Goal: Information Seeking & Learning: Find specific fact

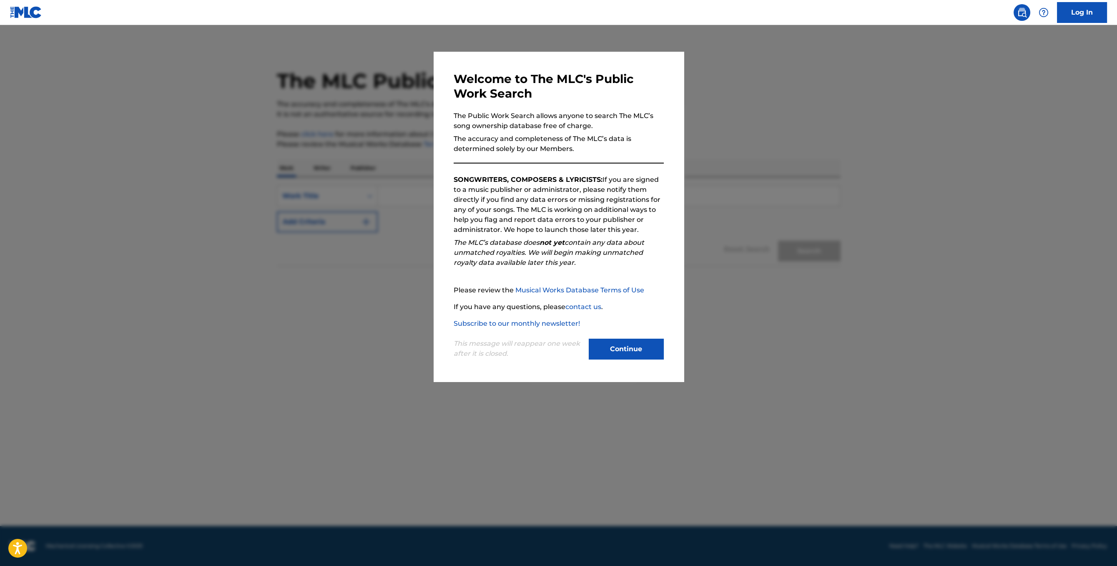
click at [637, 343] on button "Continue" at bounding box center [626, 348] width 75 height 21
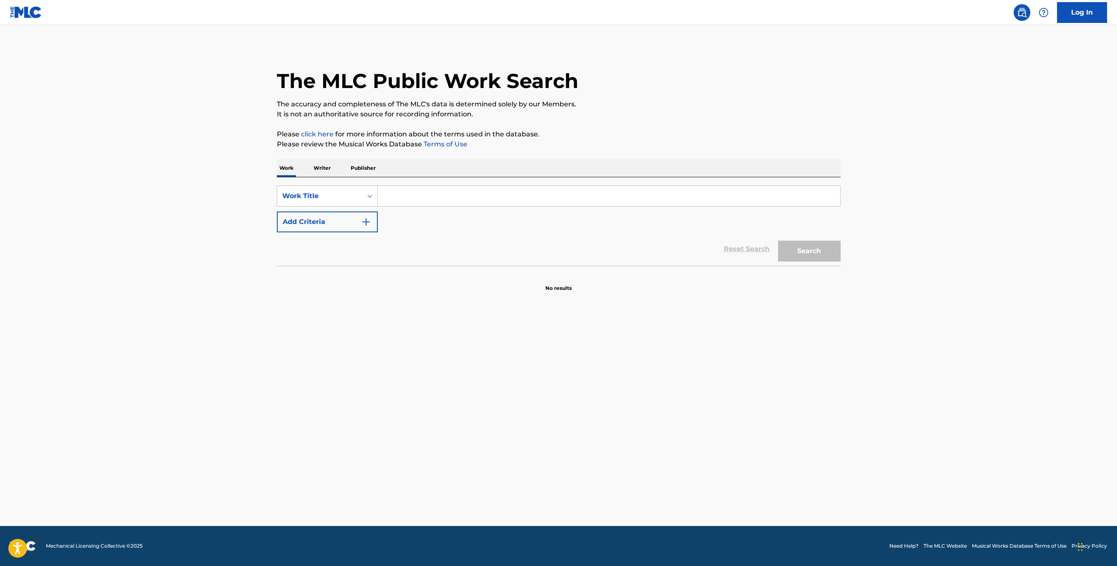
click at [489, 198] on input "Search Form" at bounding box center [609, 196] width 462 height 20
paste input "KEEP ON WALKING"
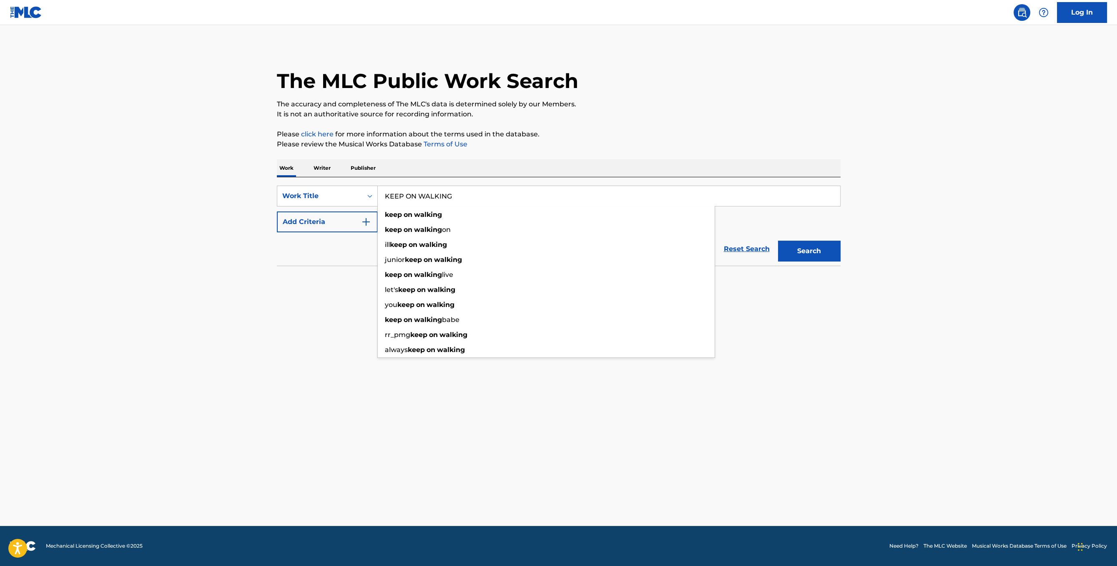
type input "KEEP ON WALKING"
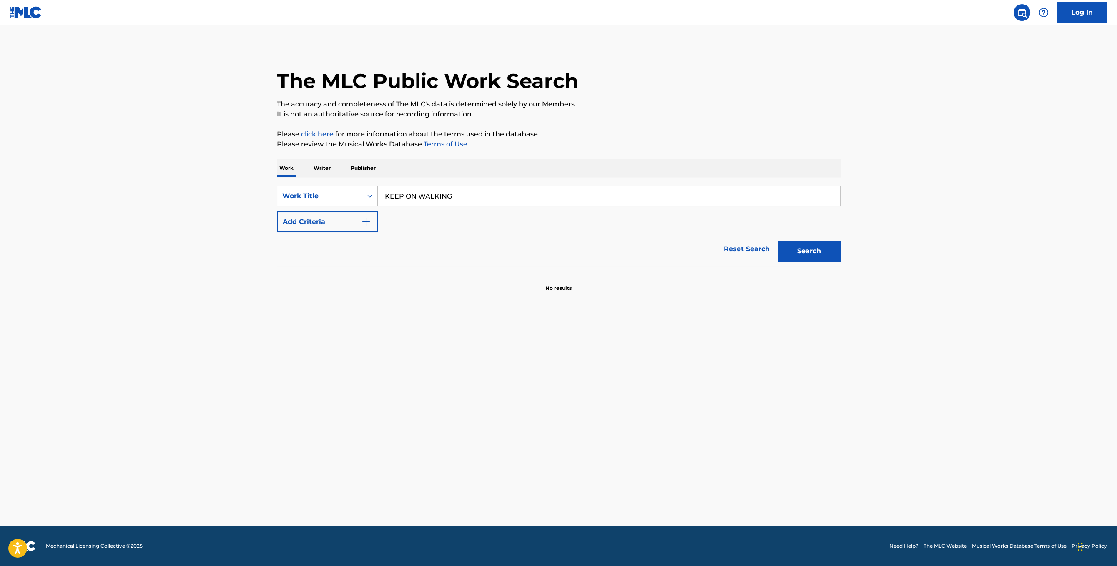
click at [336, 224] on button "Add Criteria" at bounding box center [327, 221] width 101 height 21
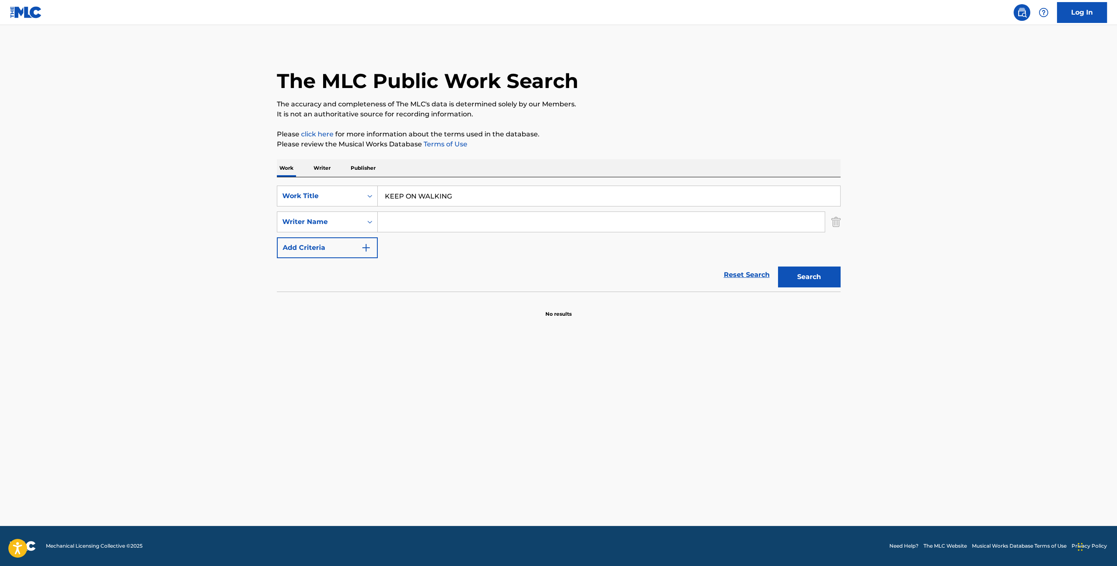
click at [428, 215] on input "Search Form" at bounding box center [601, 222] width 447 height 20
paste input "Vanelli"
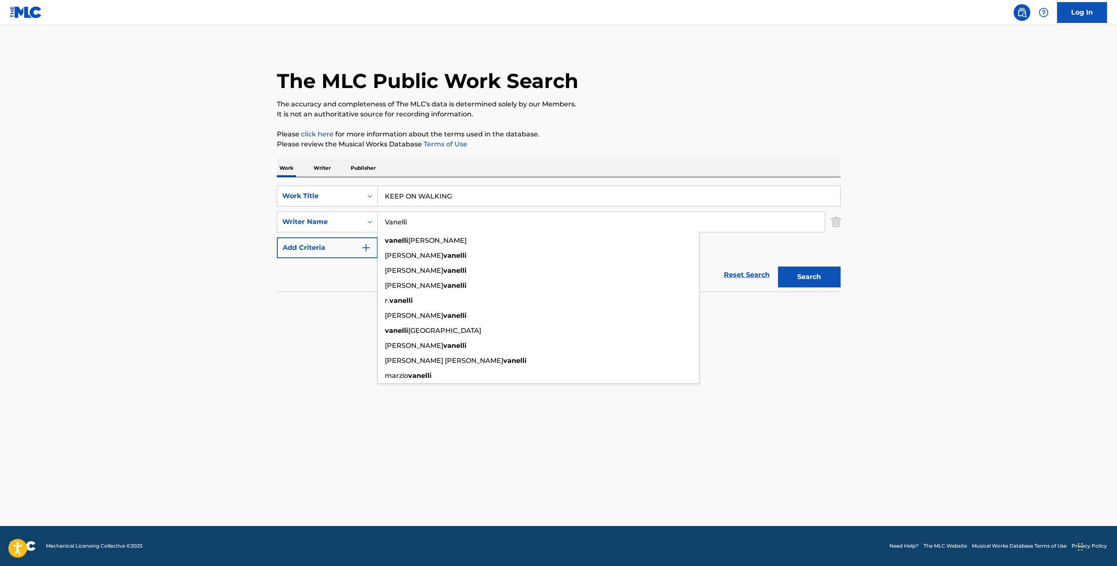
type input "Vanelli"
click at [811, 274] on button "Search" at bounding box center [809, 276] width 63 height 21
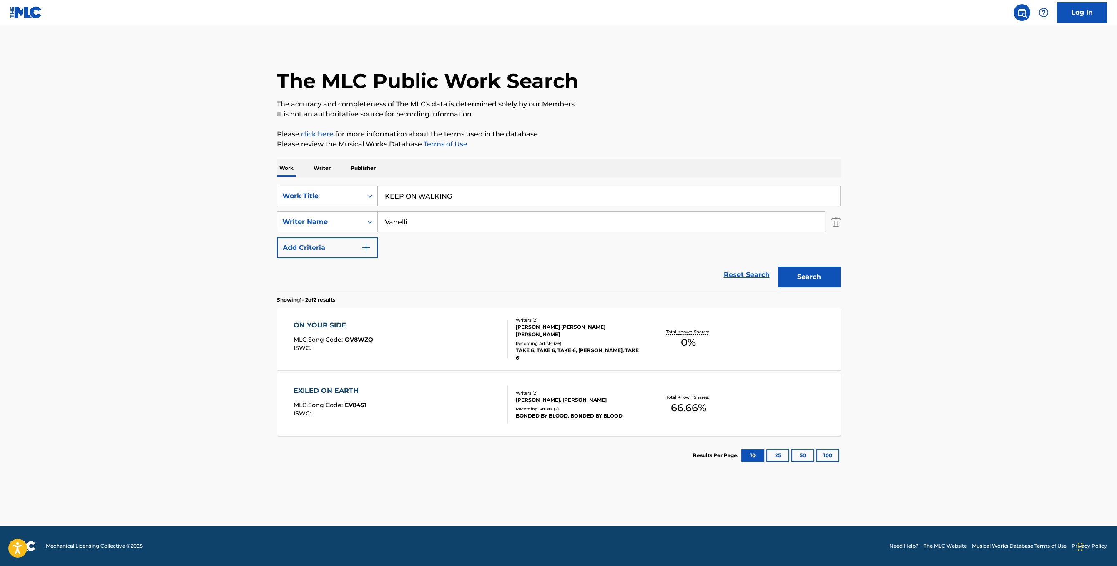
drag, startPoint x: 489, startPoint y: 190, endPoint x: 282, endPoint y: 192, distance: 207.2
click at [378, 192] on input "KEEP ON WALKING" at bounding box center [609, 196] width 462 height 20
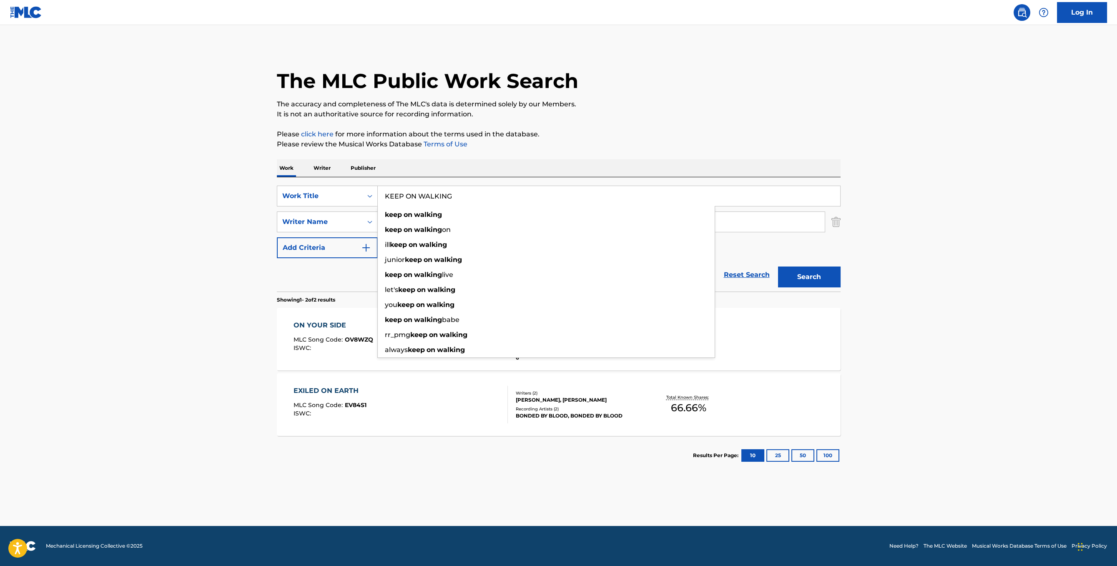
paste input "PAUPER IN PARADISE"
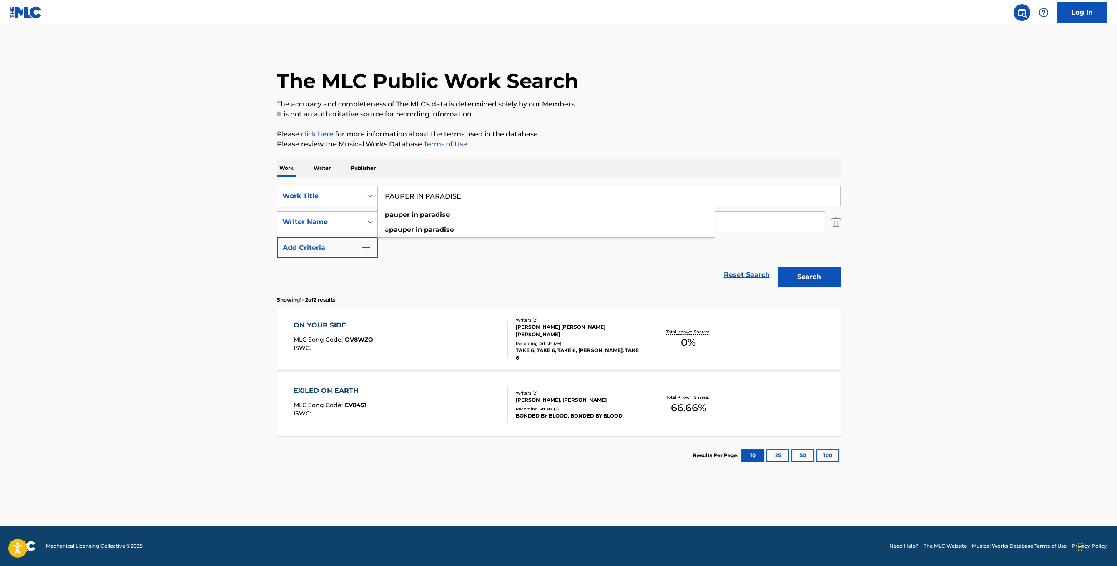
type input "PAUPER IN PARADISE"
click at [816, 276] on button "Search" at bounding box center [809, 276] width 63 height 21
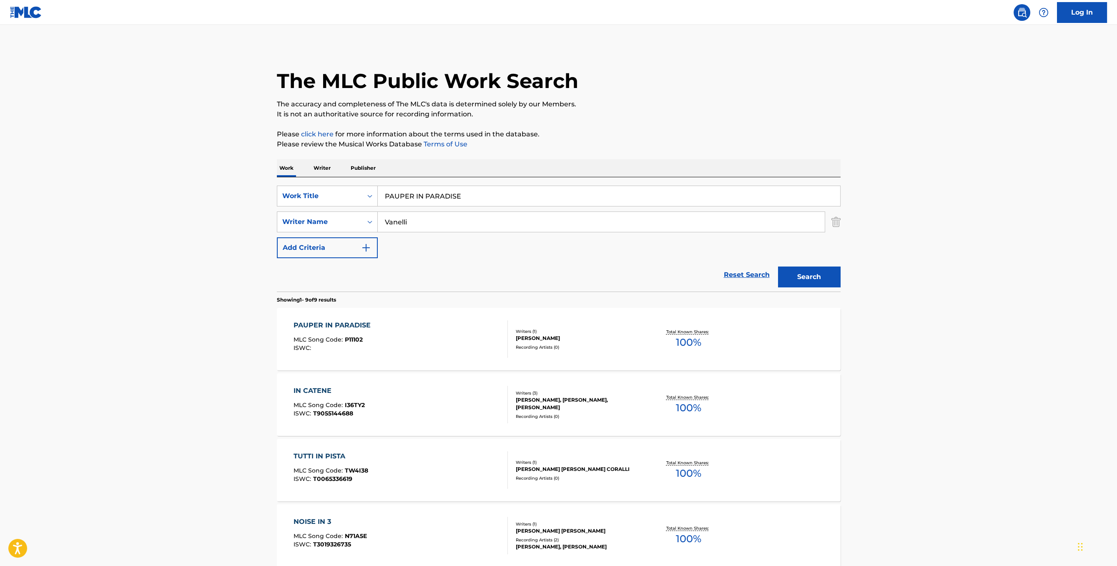
click at [444, 316] on div "PAUPER IN PARADISE MLC Song Code : P11102 ISWC : Writers ( 1 ) [PERSON_NAME] Re…" at bounding box center [559, 339] width 564 height 63
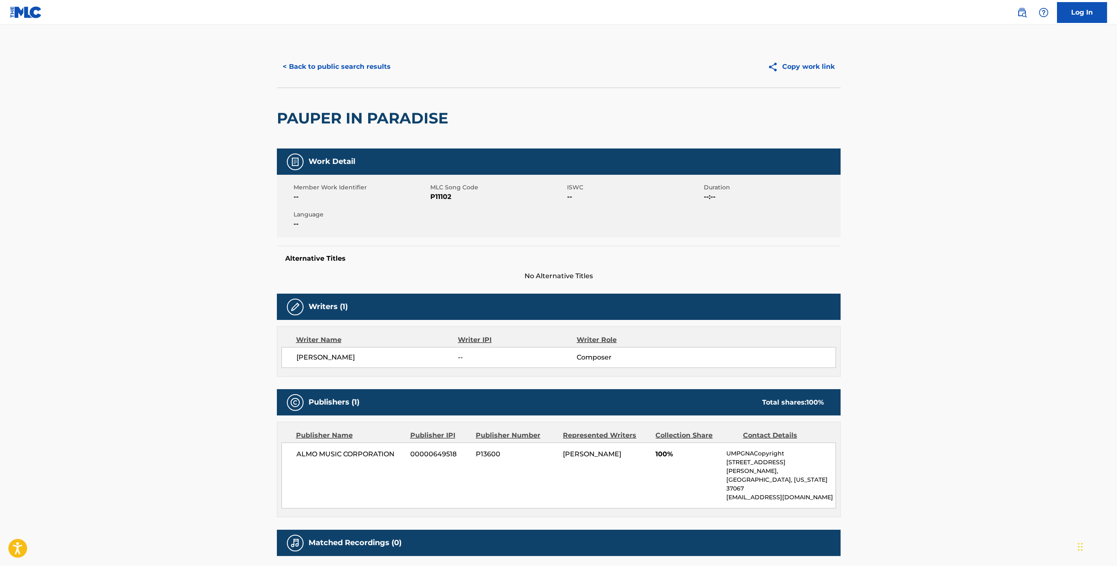
click at [293, 62] on button "< Back to public search results" at bounding box center [337, 66] width 120 height 21
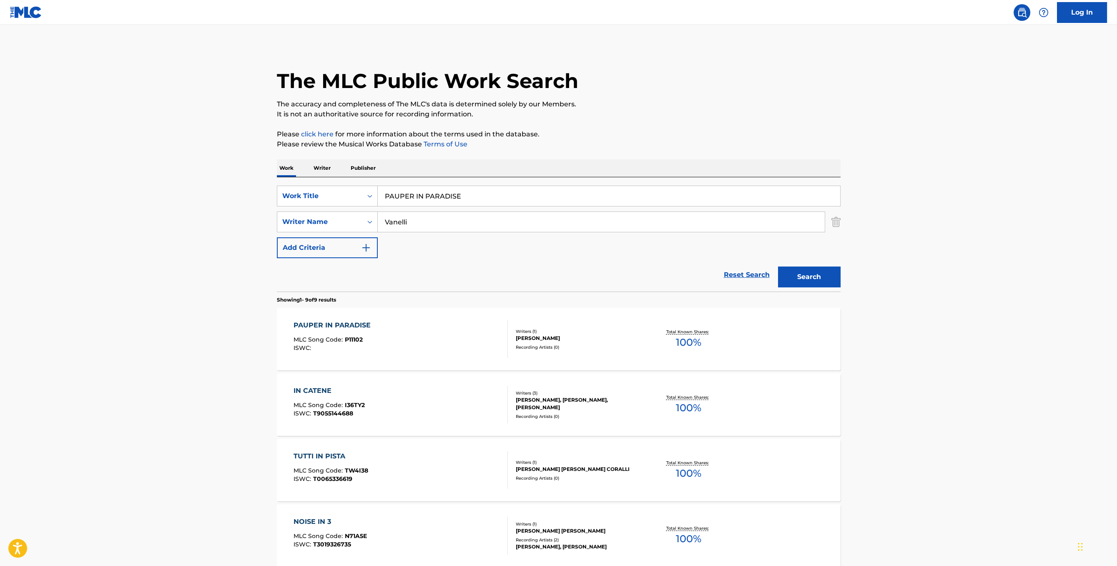
drag, startPoint x: 534, startPoint y: 194, endPoint x: 127, endPoint y: 227, distance: 407.7
click at [378, 206] on input "PAUPER IN PARADISE" at bounding box center [609, 196] width 462 height 20
paste input "EOPLE GOTTA MOV"
type input "PEOPLE GOTTA MOVE"
click at [834, 277] on button "Search" at bounding box center [809, 276] width 63 height 21
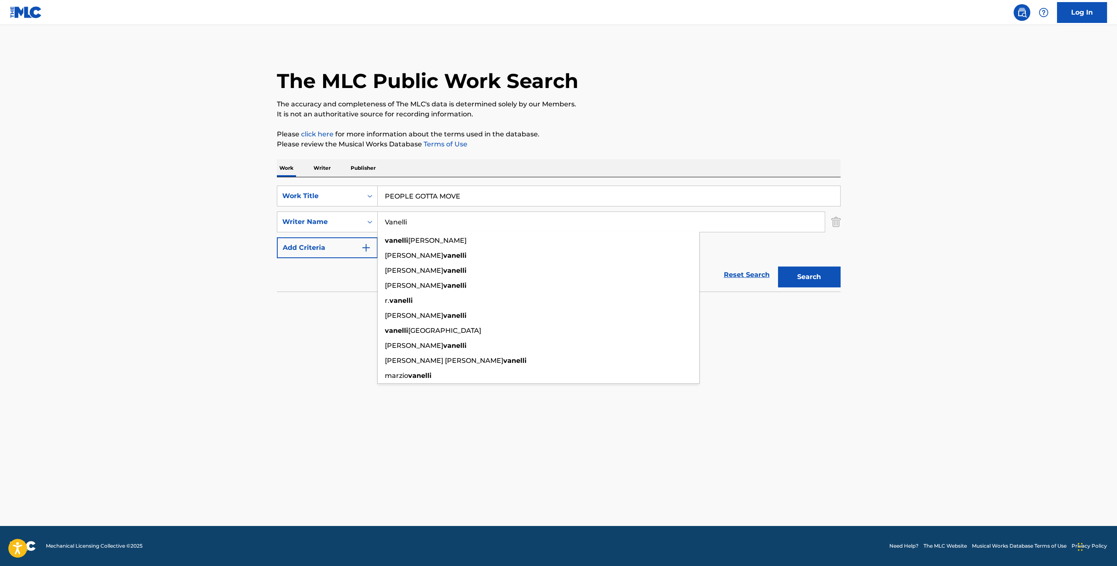
drag, startPoint x: 495, startPoint y: 223, endPoint x: 259, endPoint y: 224, distance: 236.3
click at [378, 224] on input "Vanelli" at bounding box center [601, 222] width 447 height 20
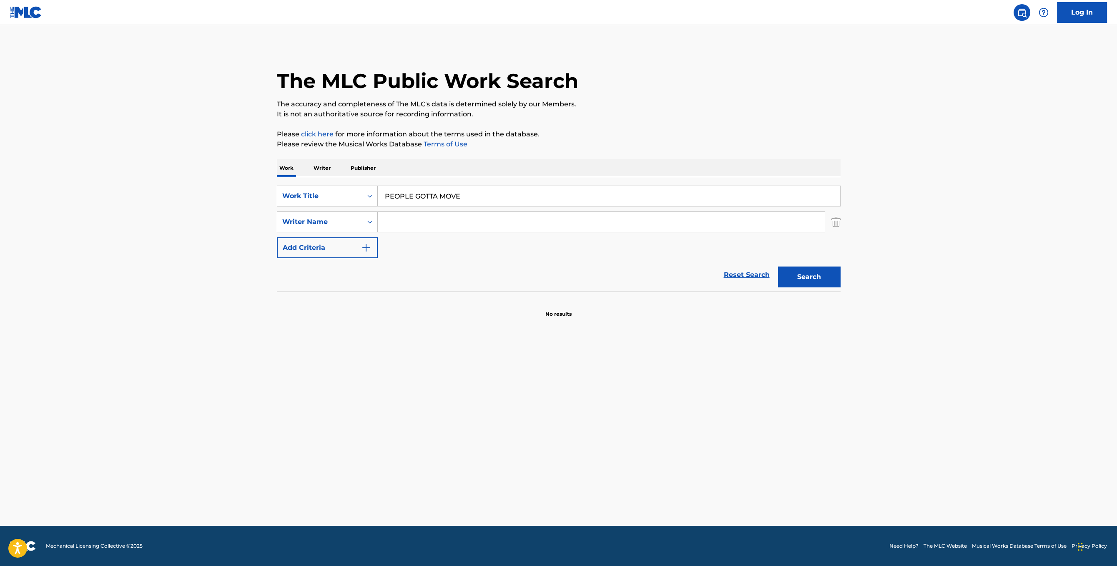
click at [799, 283] on button "Search" at bounding box center [809, 276] width 63 height 21
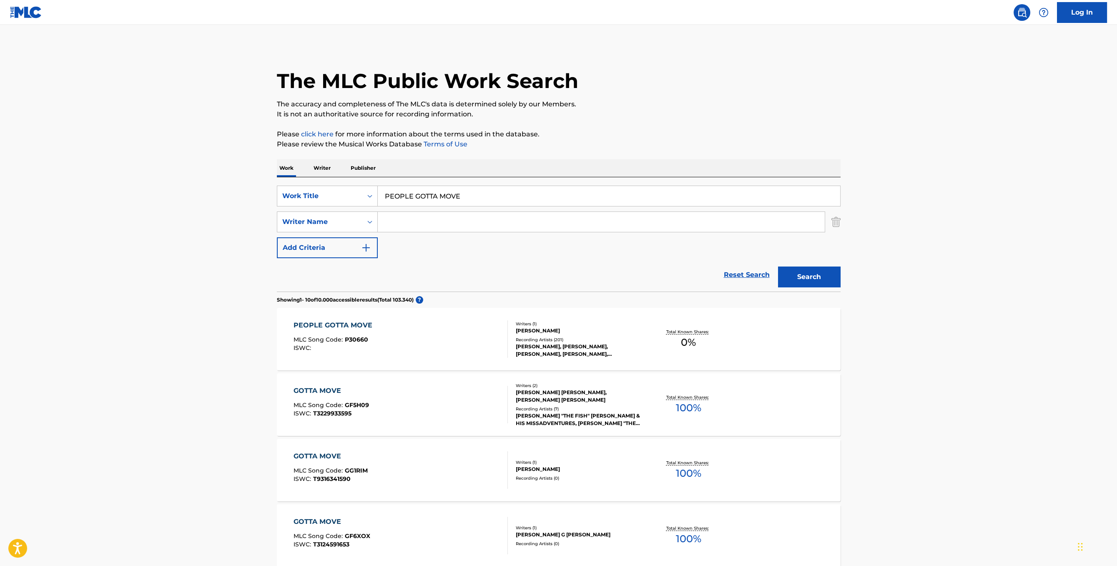
click at [440, 335] on div "PEOPLE GOTTA MOVE MLC Song Code : P30660 ISWC :" at bounding box center [400, 339] width 214 height 38
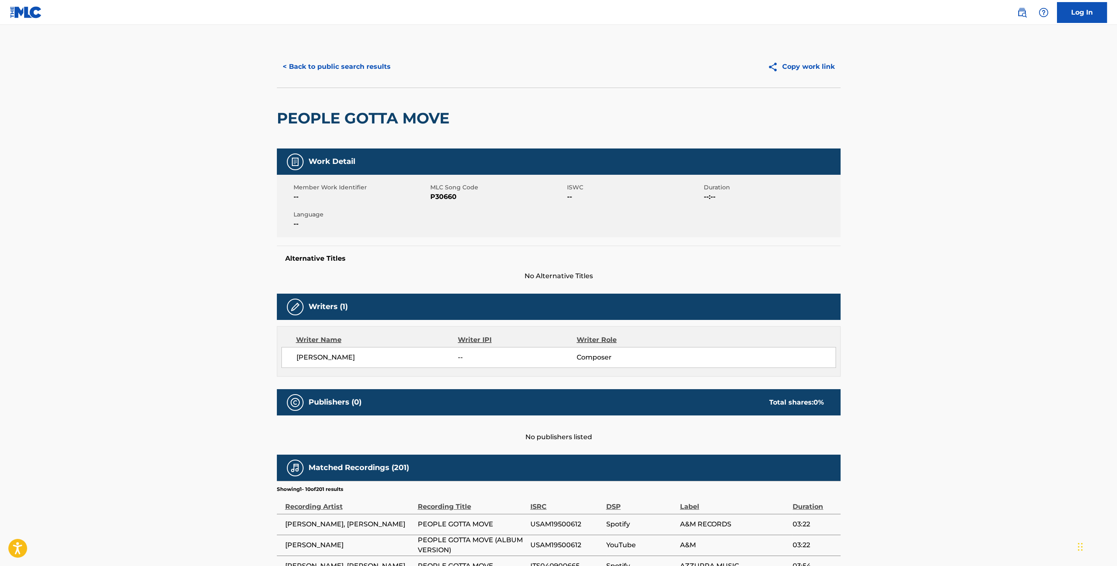
click at [314, 70] on button "< Back to public search results" at bounding box center [337, 66] width 120 height 21
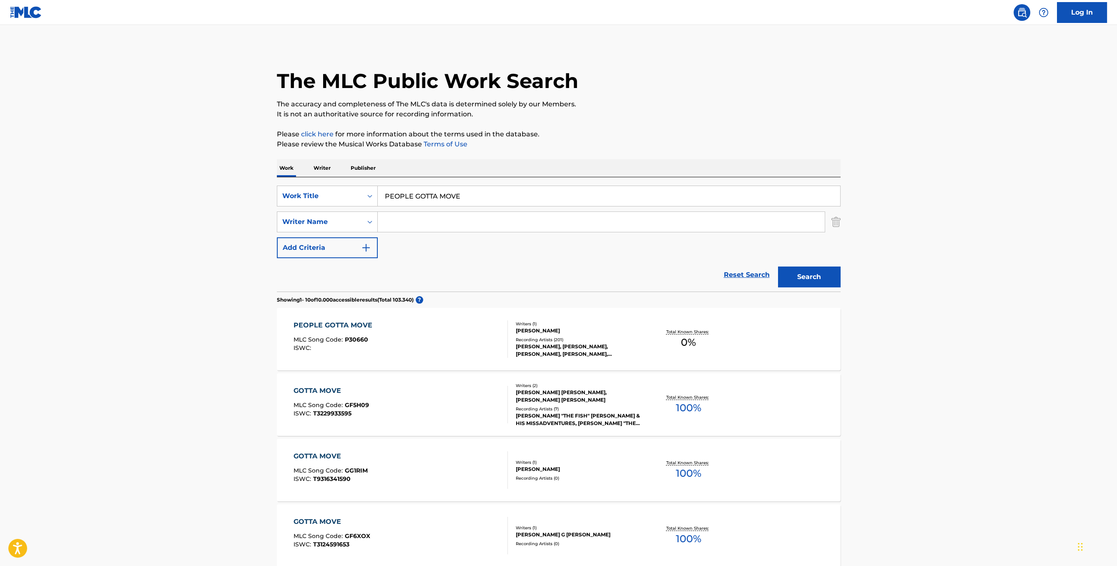
drag, startPoint x: 470, startPoint y: 197, endPoint x: 245, endPoint y: 181, distance: 225.7
click at [378, 186] on input "PEOPLE GOTTA MOVE" at bounding box center [609, 196] width 462 height 20
paste input "RIVER MUST FLOW"
type input "RIVER MUST FLOW"
click at [816, 273] on button "Search" at bounding box center [809, 276] width 63 height 21
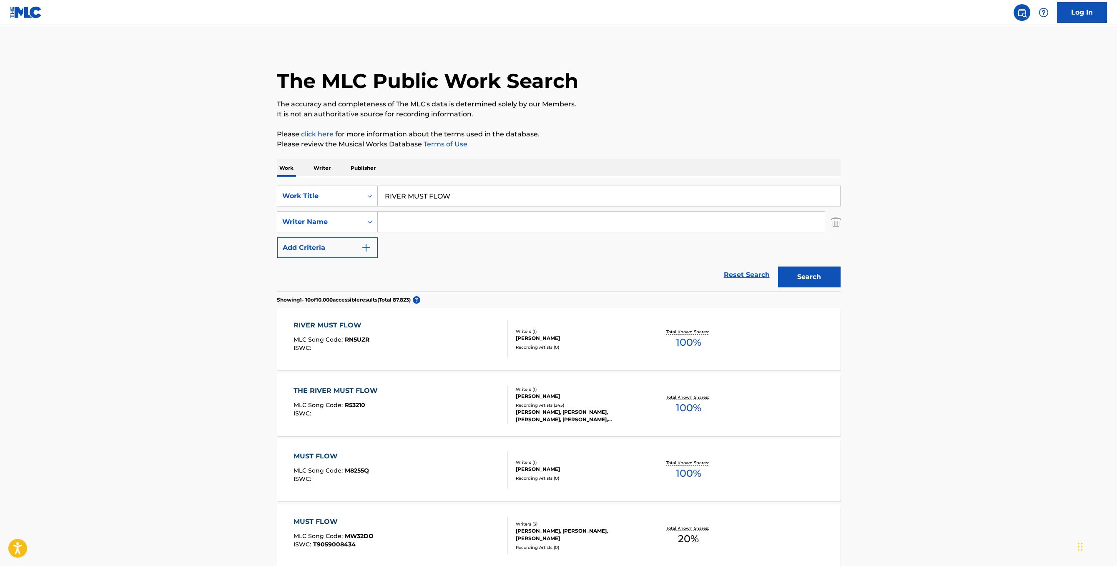
click at [452, 400] on div "THE RIVER MUST FLOW MLC Song Code : R53210 ISWC :" at bounding box center [400, 405] width 214 height 38
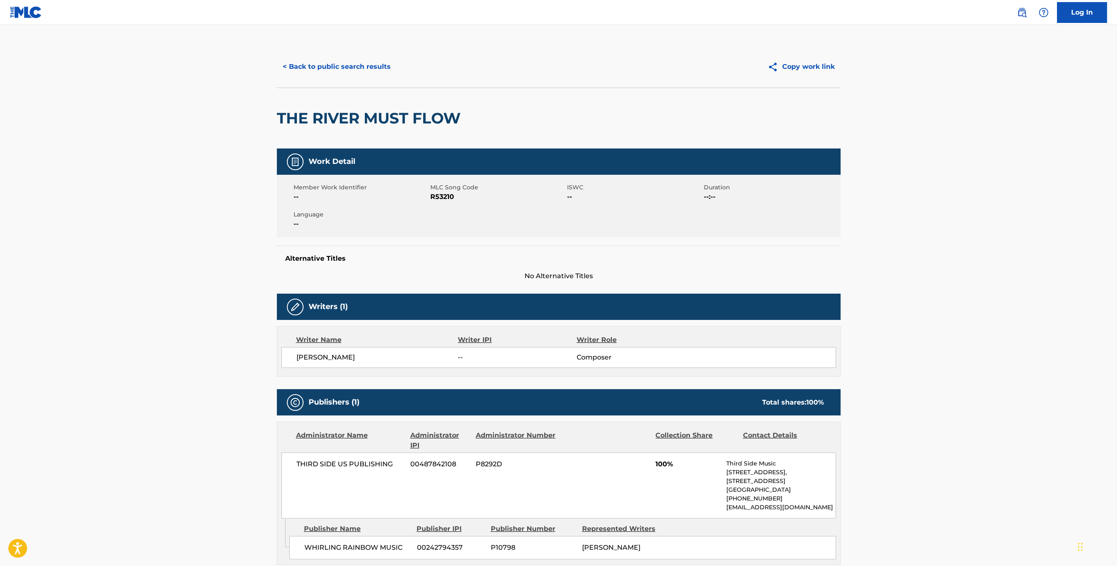
click at [330, 65] on button "< Back to public search results" at bounding box center [337, 66] width 120 height 21
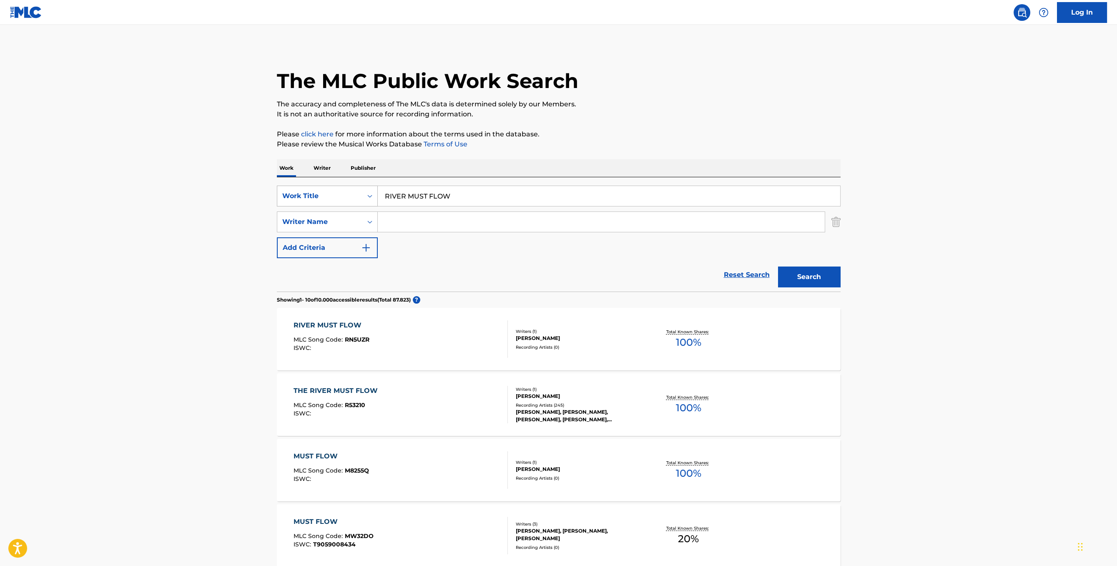
drag, startPoint x: 482, startPoint y: 203, endPoint x: 311, endPoint y: 197, distance: 171.0
click at [378, 197] on input "RIVER MUST FLOW" at bounding box center [609, 196] width 462 height 20
paste input "KEEP ON WALKING"
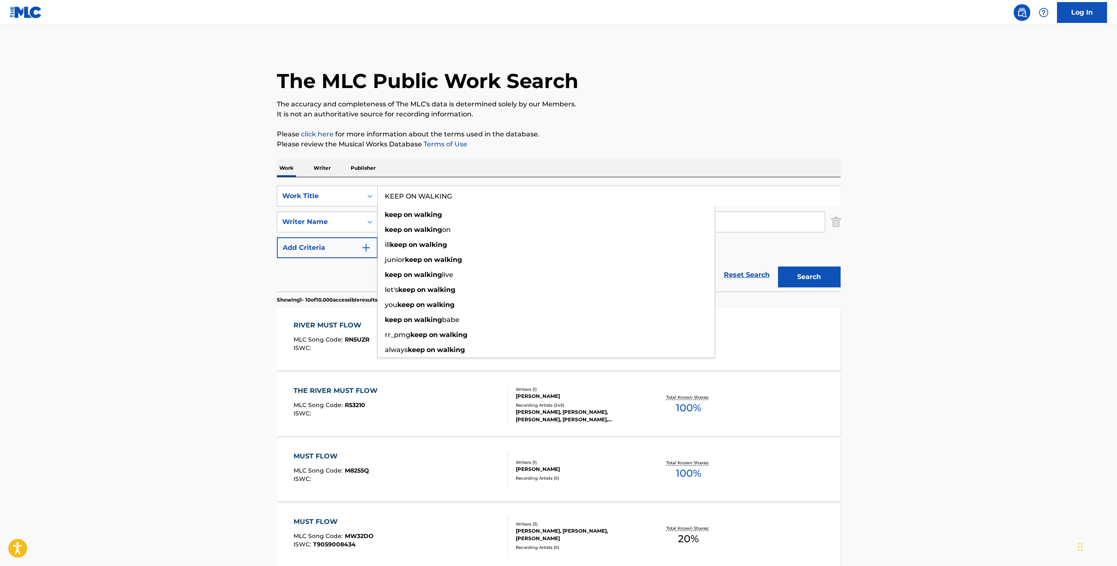
type input "KEEP ON WALKING"
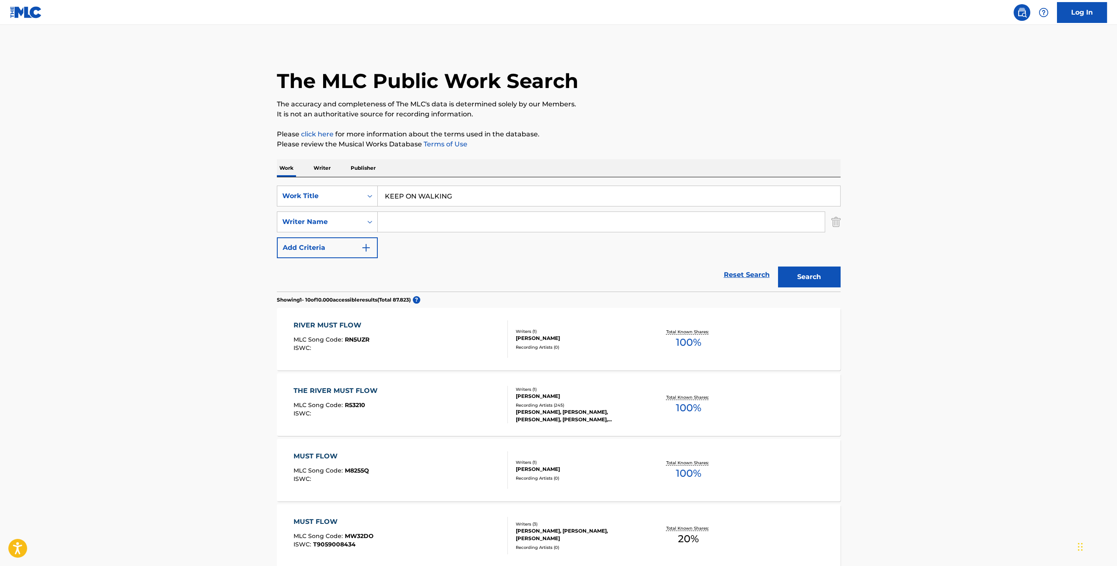
click at [619, 154] on div "The MLC Public Work Search The accuracy and completeness of The MLC's data is d…" at bounding box center [559, 524] width 584 height 956
click at [494, 217] on input "Search Form" at bounding box center [601, 222] width 447 height 20
click at [543, 393] on div "[PERSON_NAME]" at bounding box center [579, 396] width 126 height 8
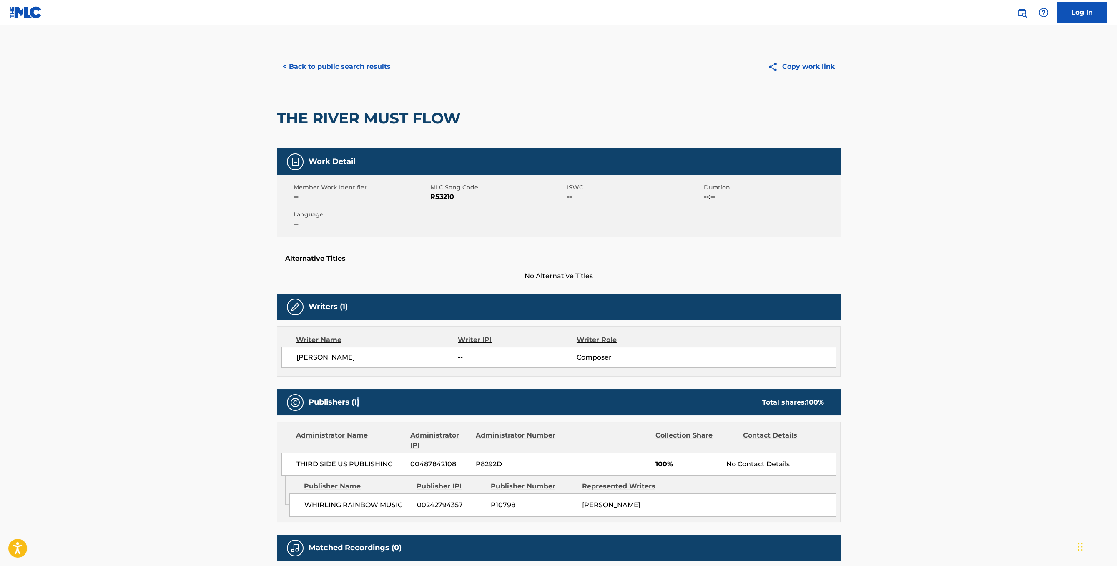
click at [543, 393] on div "Publishers (1) Total shares: 100 %" at bounding box center [559, 402] width 564 height 26
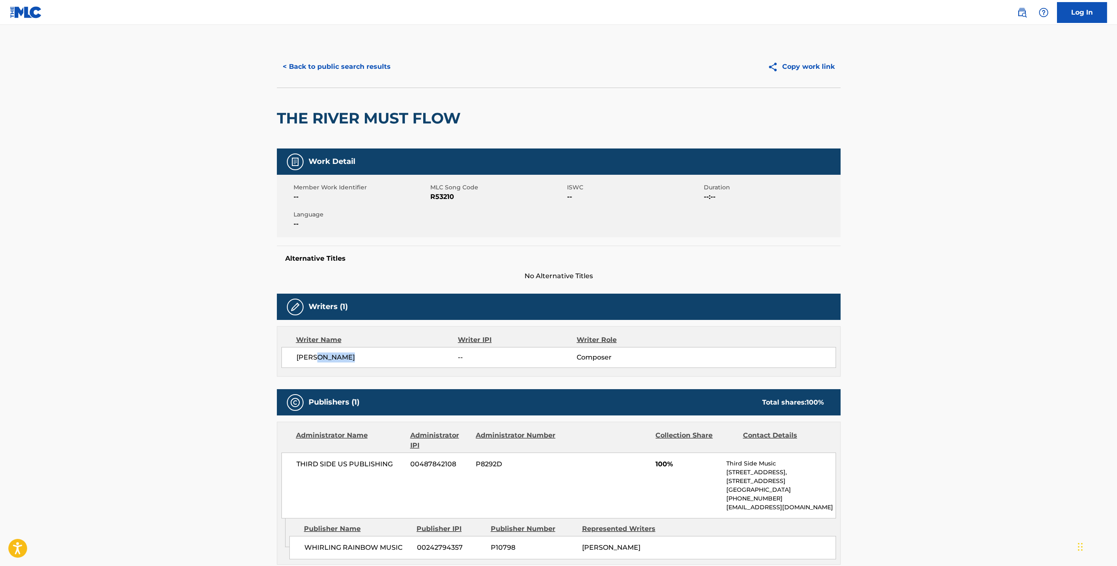
drag, startPoint x: 360, startPoint y: 358, endPoint x: 317, endPoint y: 356, distance: 42.6
click at [317, 356] on span "[PERSON_NAME]" at bounding box center [377, 357] width 162 height 10
copy span "VANNELLI"
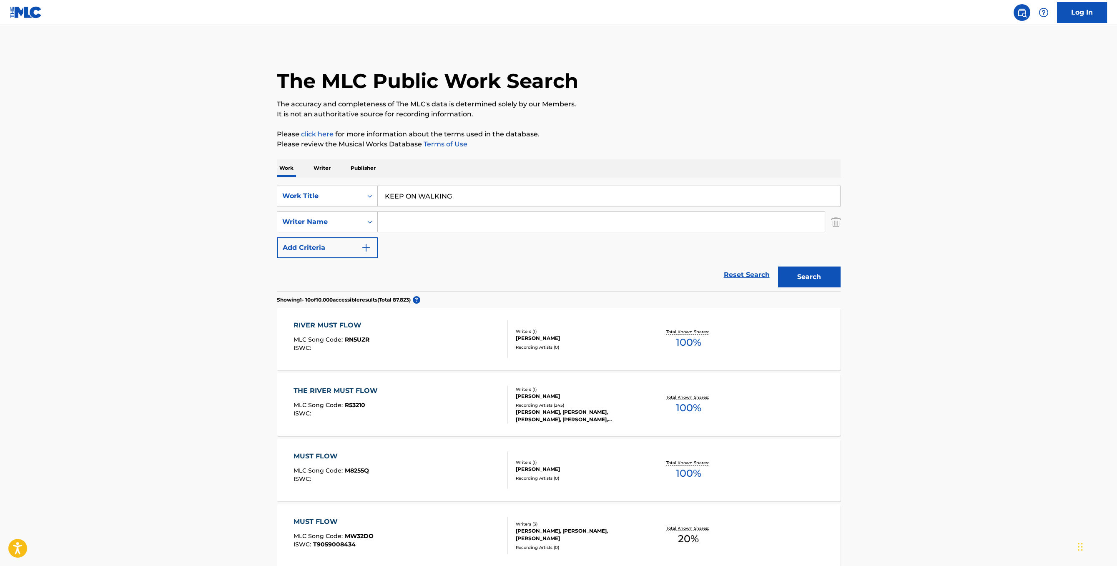
click at [440, 225] on input "Search Form" at bounding box center [601, 222] width 447 height 20
paste input "VANNELLI"
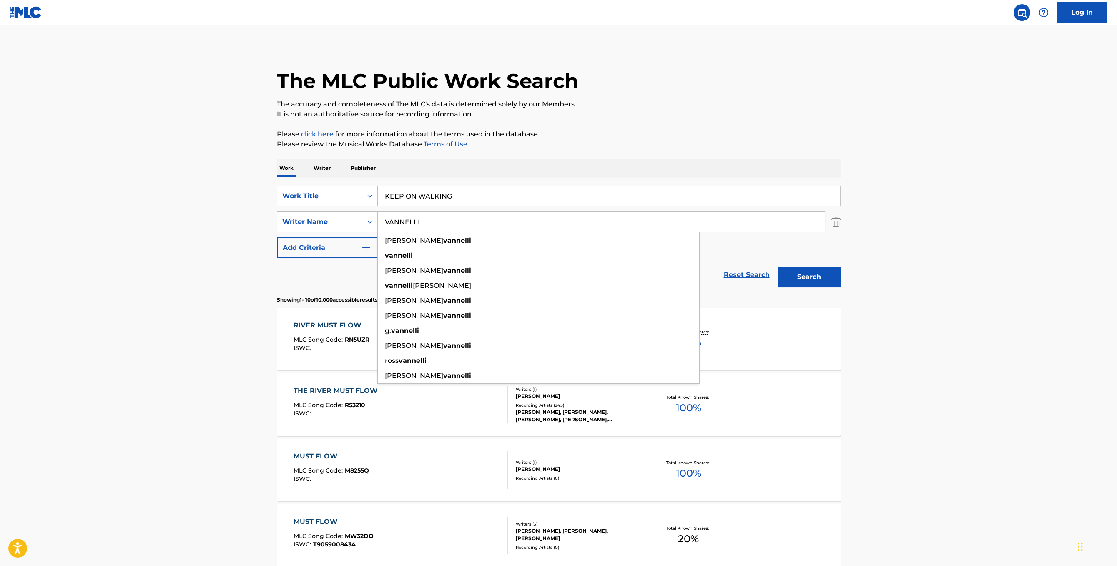
type input "VANNELLI"
click at [829, 276] on button "Search" at bounding box center [809, 276] width 63 height 21
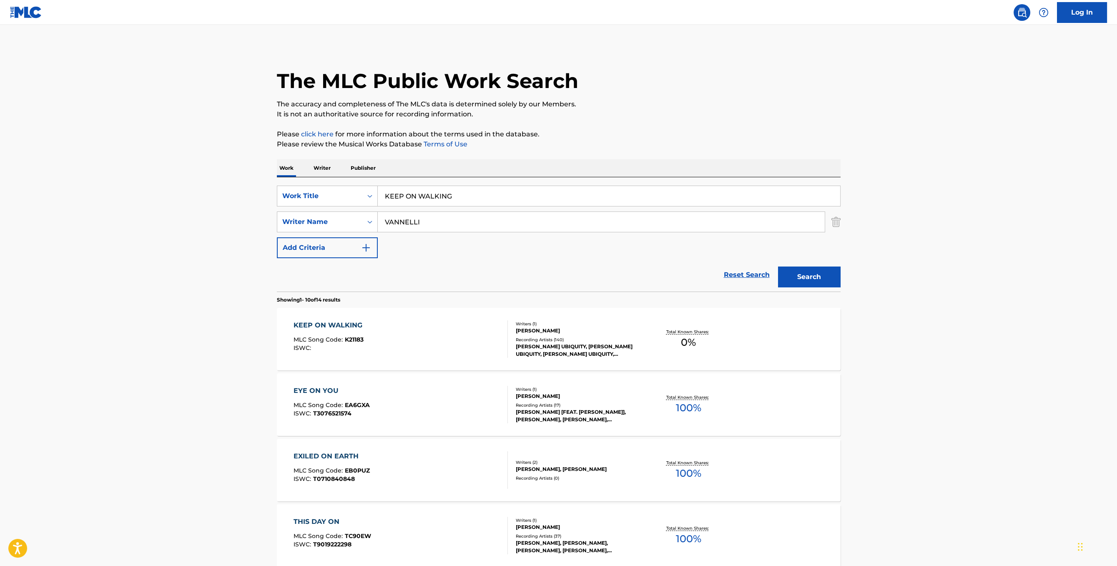
click at [423, 328] on div "KEEP ON WALKING MLC Song Code : K21183 ISWC :" at bounding box center [400, 339] width 214 height 38
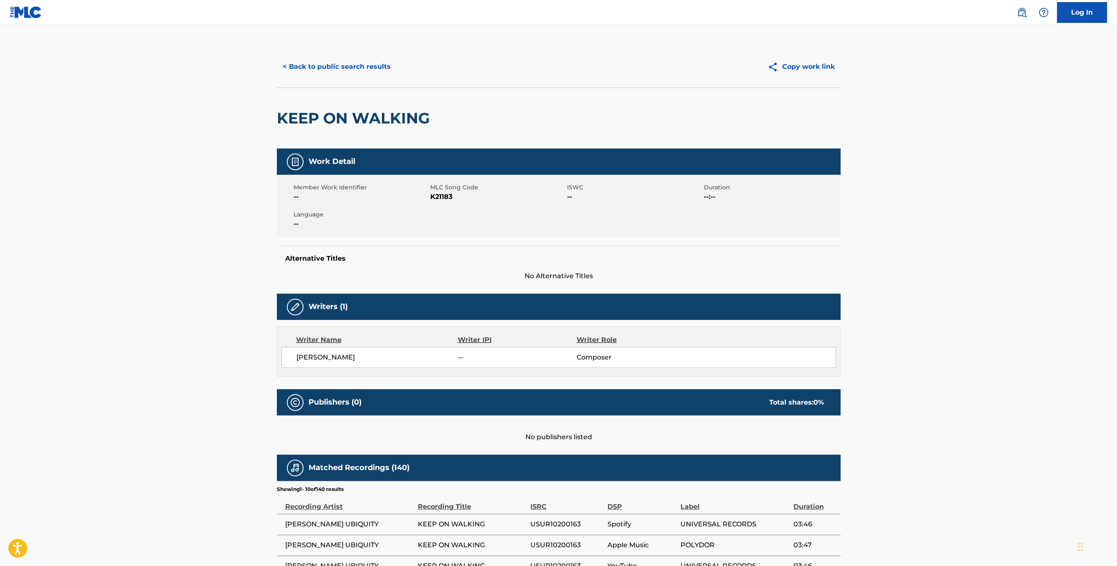
click at [313, 72] on button "< Back to public search results" at bounding box center [337, 66] width 120 height 21
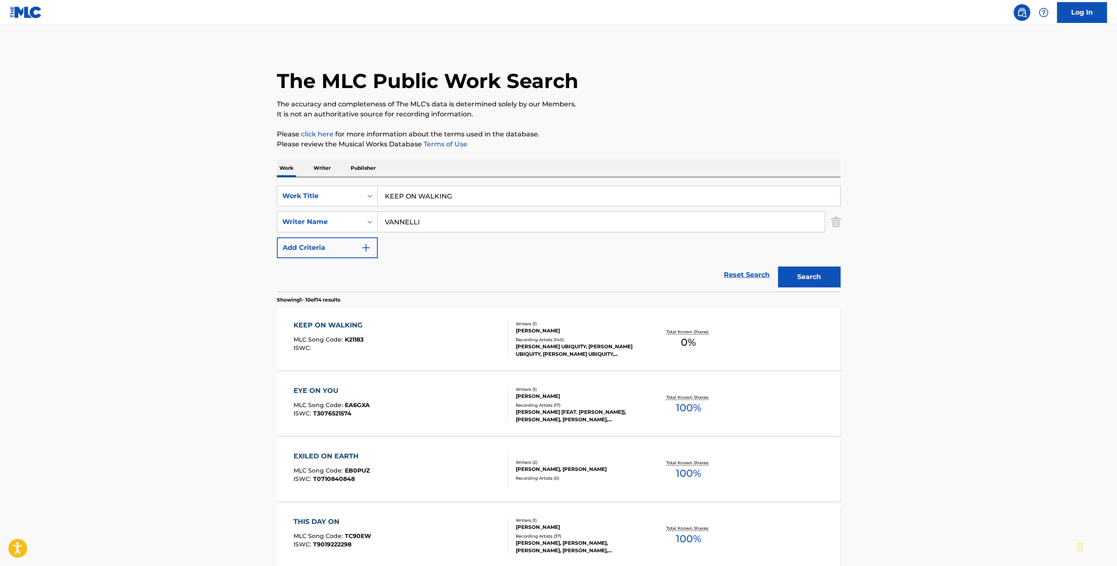
drag, startPoint x: 472, startPoint y: 197, endPoint x: 221, endPoint y: 188, distance: 251.1
click at [378, 188] on input "KEEP ON WALKING" at bounding box center [609, 196] width 462 height 20
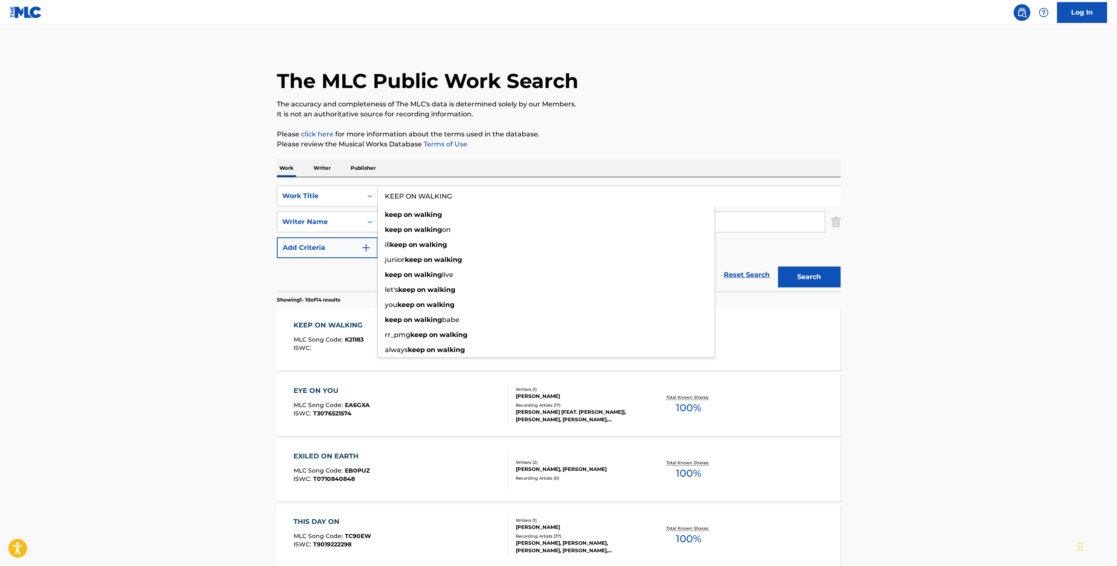
paste input "PAUPER IN PARADISE"
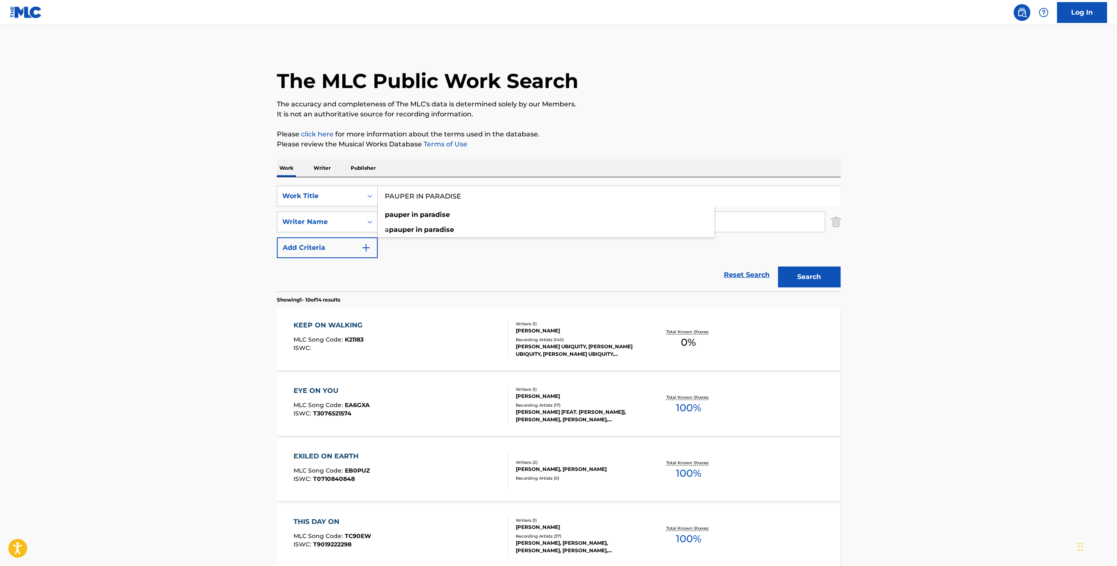
type input "PAUPER IN PARADISE"
click at [830, 283] on button "Search" at bounding box center [809, 276] width 63 height 21
click at [443, 335] on div "A PAUPER IN PARADISE MLC Song Code : P14613 ISWC : T9104062068" at bounding box center [400, 339] width 214 height 38
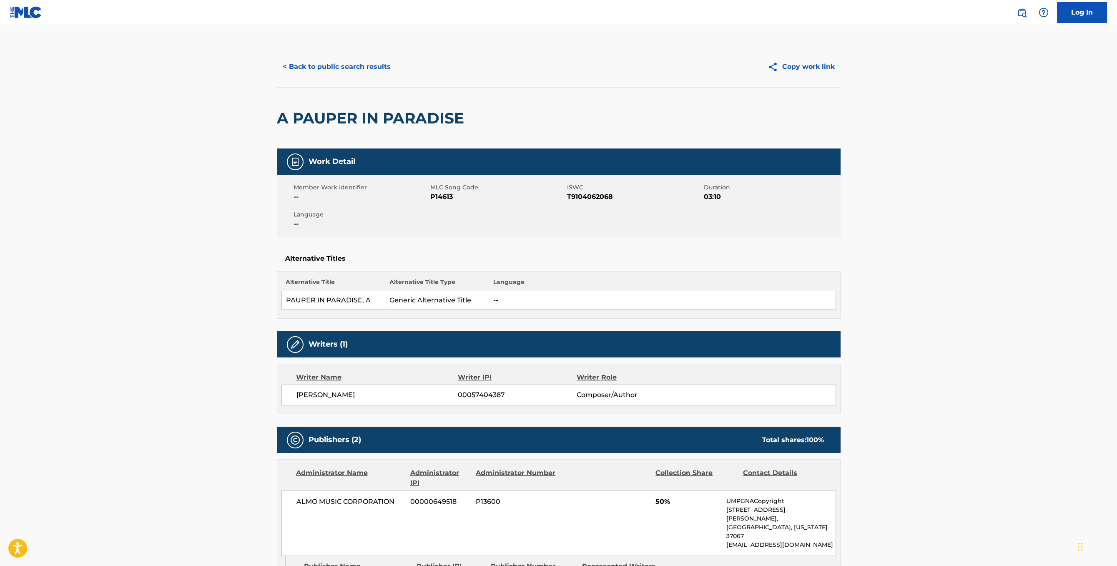
click at [331, 68] on button "< Back to public search results" at bounding box center [337, 66] width 120 height 21
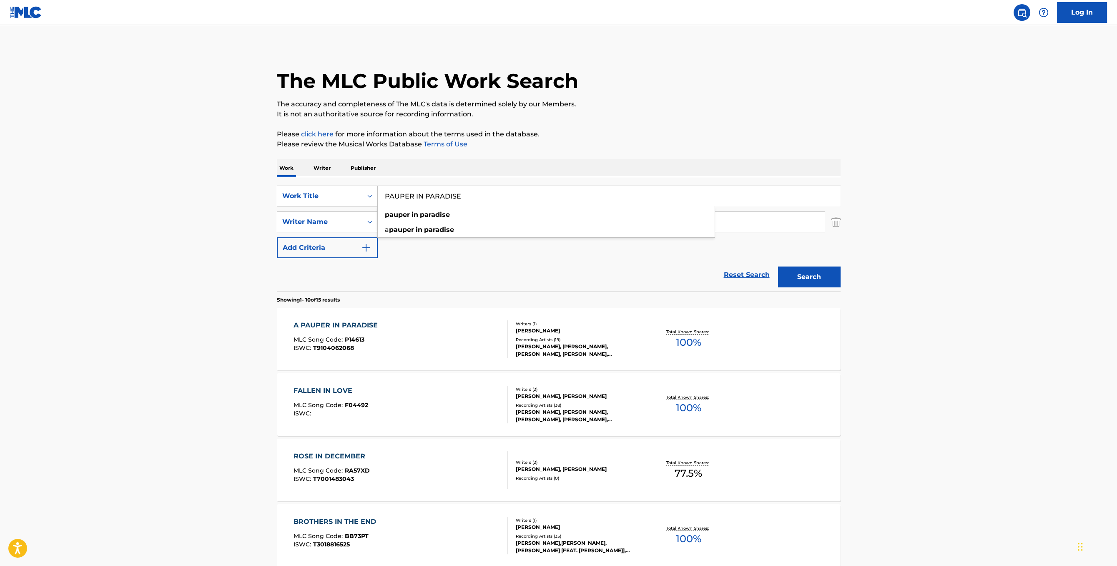
drag, startPoint x: 456, startPoint y: 193, endPoint x: 397, endPoint y: 199, distance: 59.5
click at [397, 199] on input "PAUPER IN PARADISE" at bounding box center [609, 196] width 462 height 20
click at [477, 200] on input "PAUPER IN PARADISE" at bounding box center [609, 196] width 462 height 20
drag, startPoint x: 459, startPoint y: 198, endPoint x: 262, endPoint y: 194, distance: 197.6
click at [378, 194] on input "PAUPER IN PARADISE" at bounding box center [609, 196] width 462 height 20
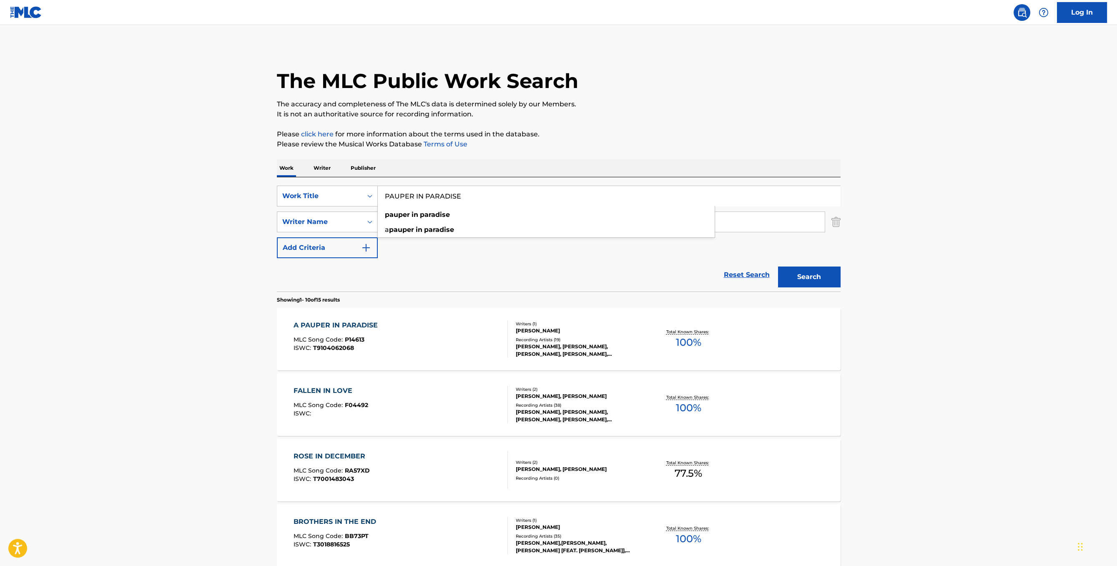
paste input "EOPLE GOTTA MOV"
type input "PEOPLE GOTTA MOVE"
click at [819, 278] on button "Search" at bounding box center [809, 276] width 63 height 21
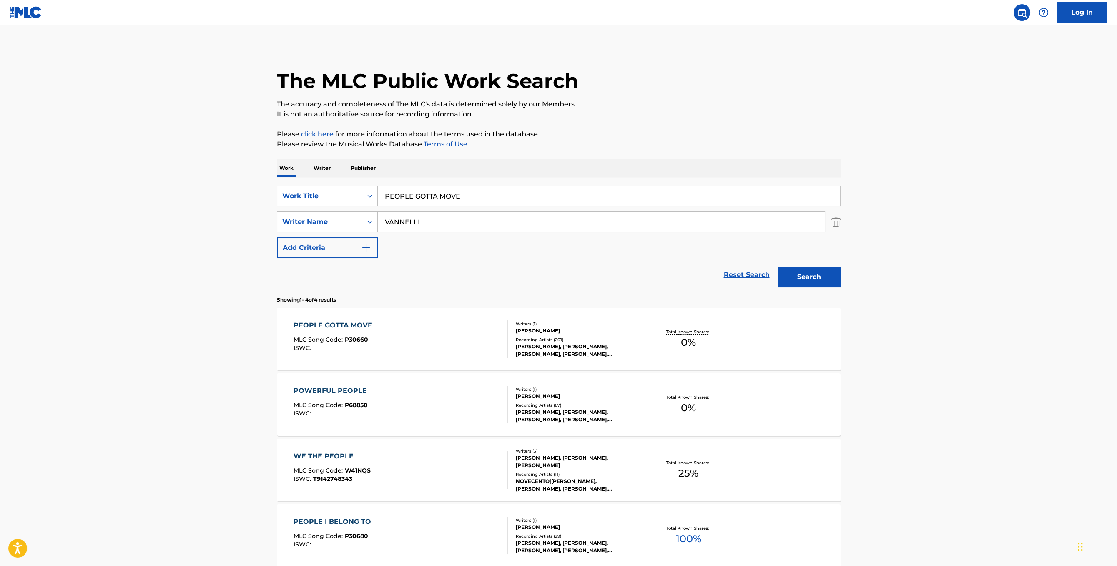
click at [564, 328] on div "[PERSON_NAME]" at bounding box center [579, 331] width 126 height 8
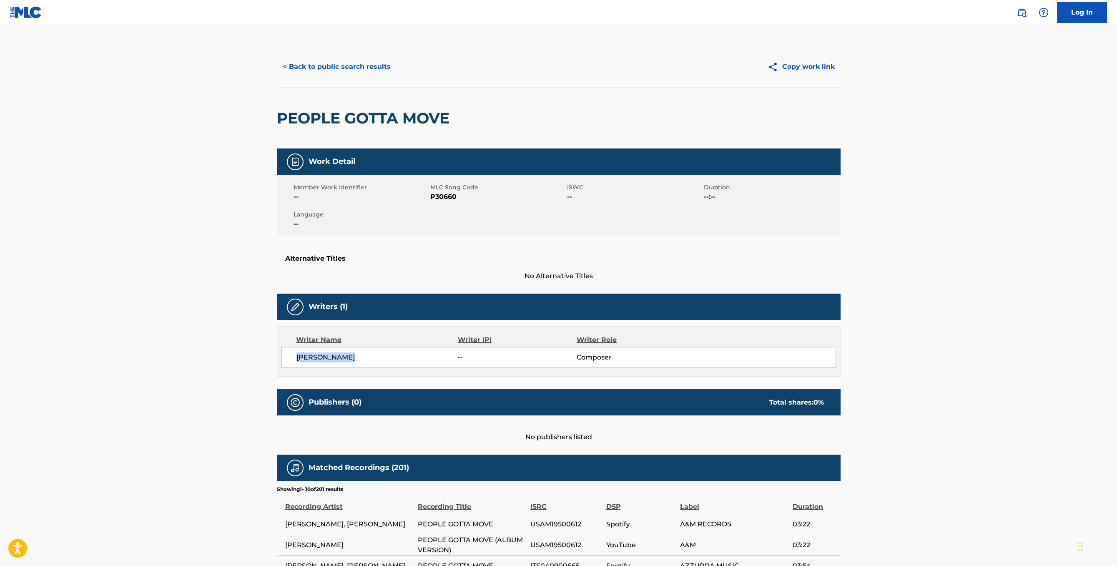
drag, startPoint x: 376, startPoint y: 359, endPoint x: 278, endPoint y: 358, distance: 97.5
click at [287, 356] on div "[PERSON_NAME] -- Composer" at bounding box center [558, 357] width 554 height 21
copy span "[PERSON_NAME]"
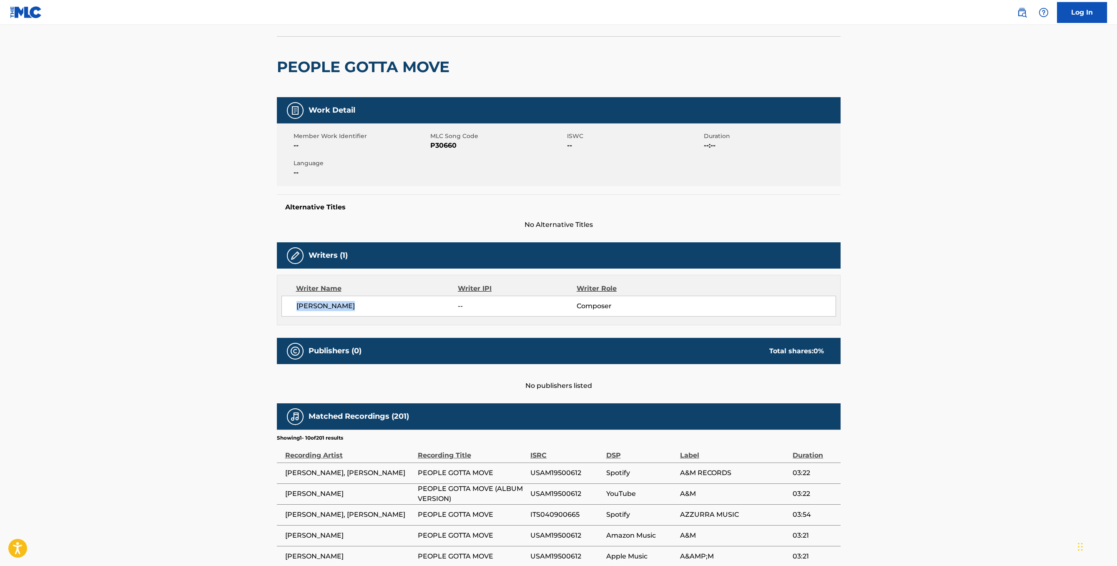
scroll to position [25, 0]
